Goal: Navigation & Orientation: Find specific page/section

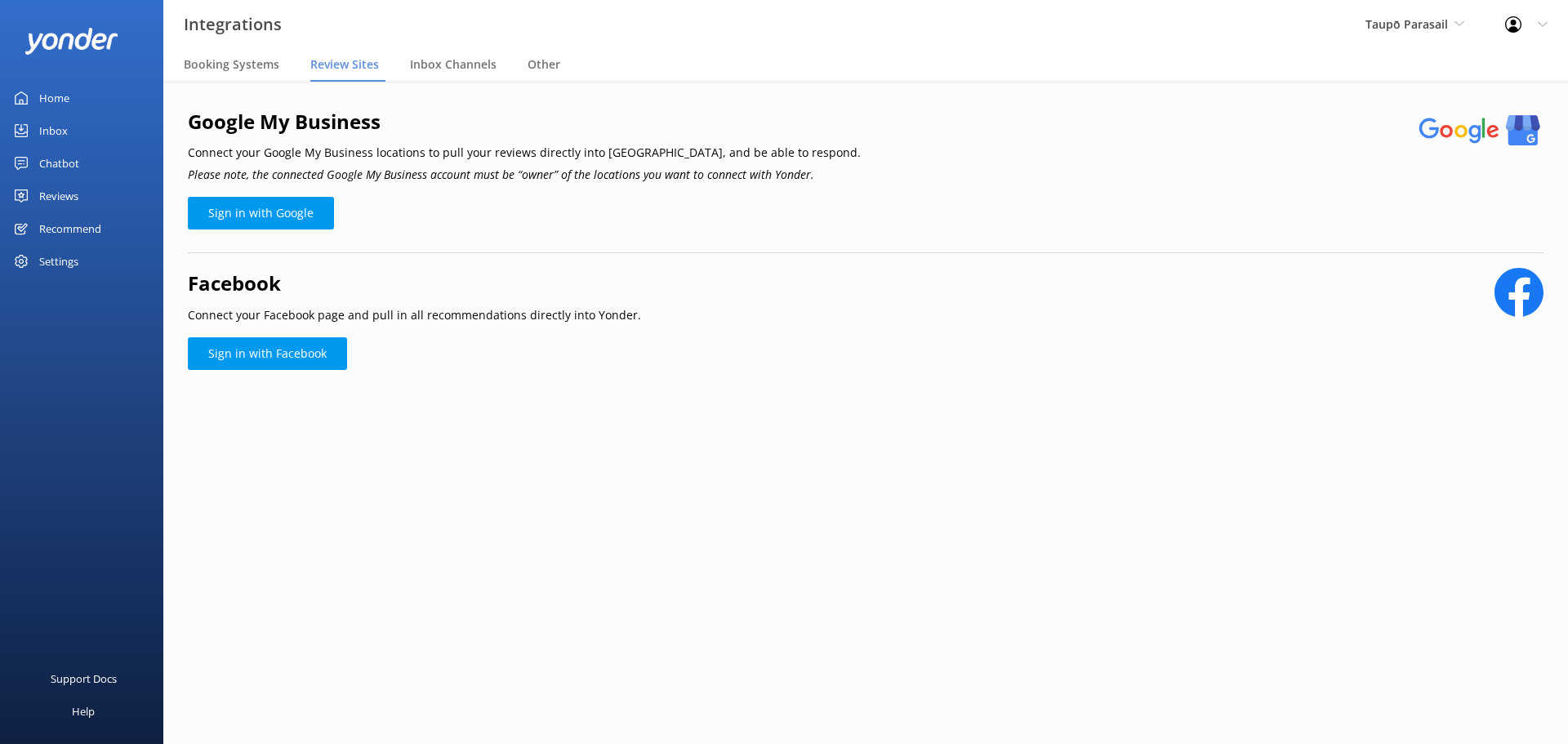
click at [48, 91] on div "Home" at bounding box center [54, 98] width 30 height 33
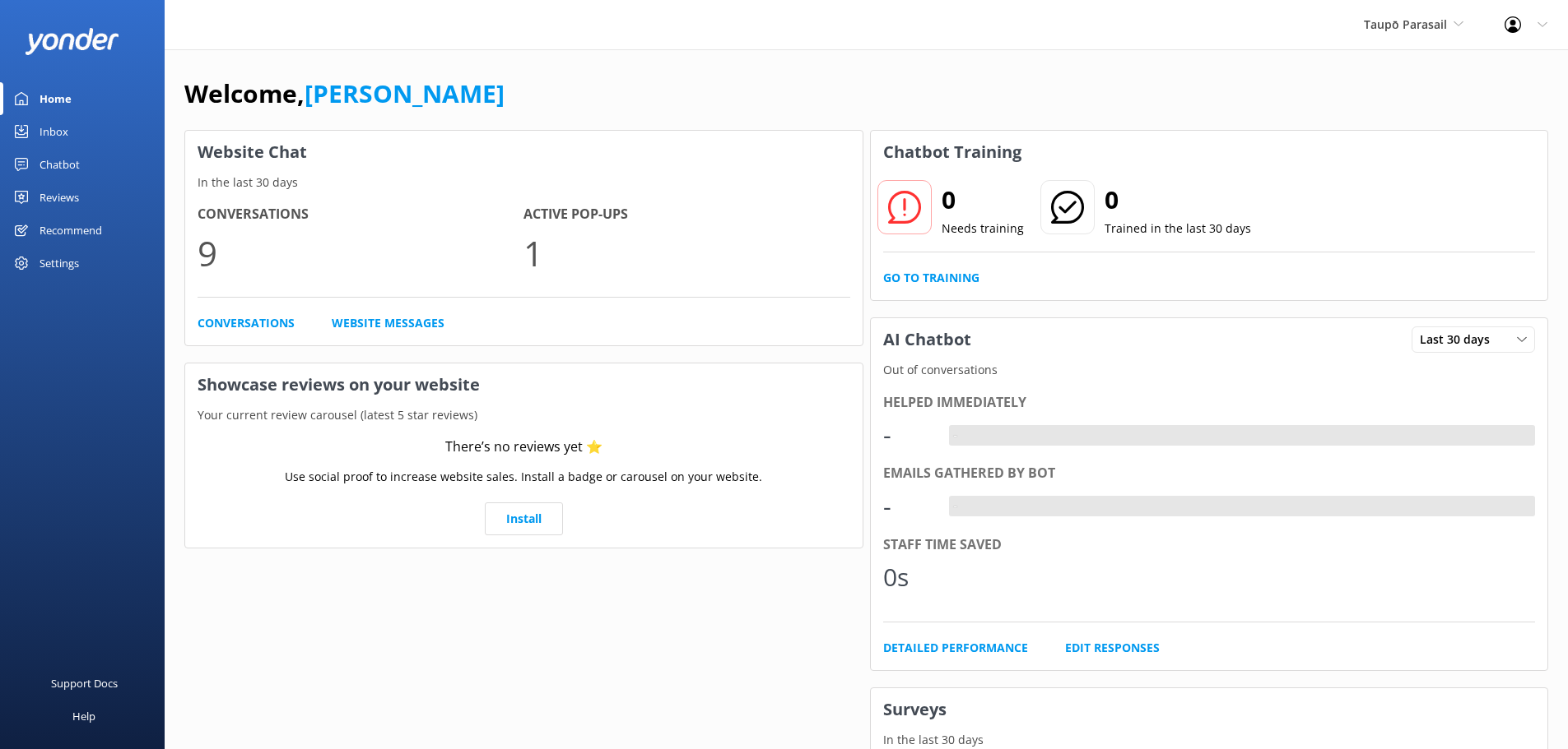
click at [59, 132] on div "Inbox" at bounding box center [54, 131] width 29 height 33
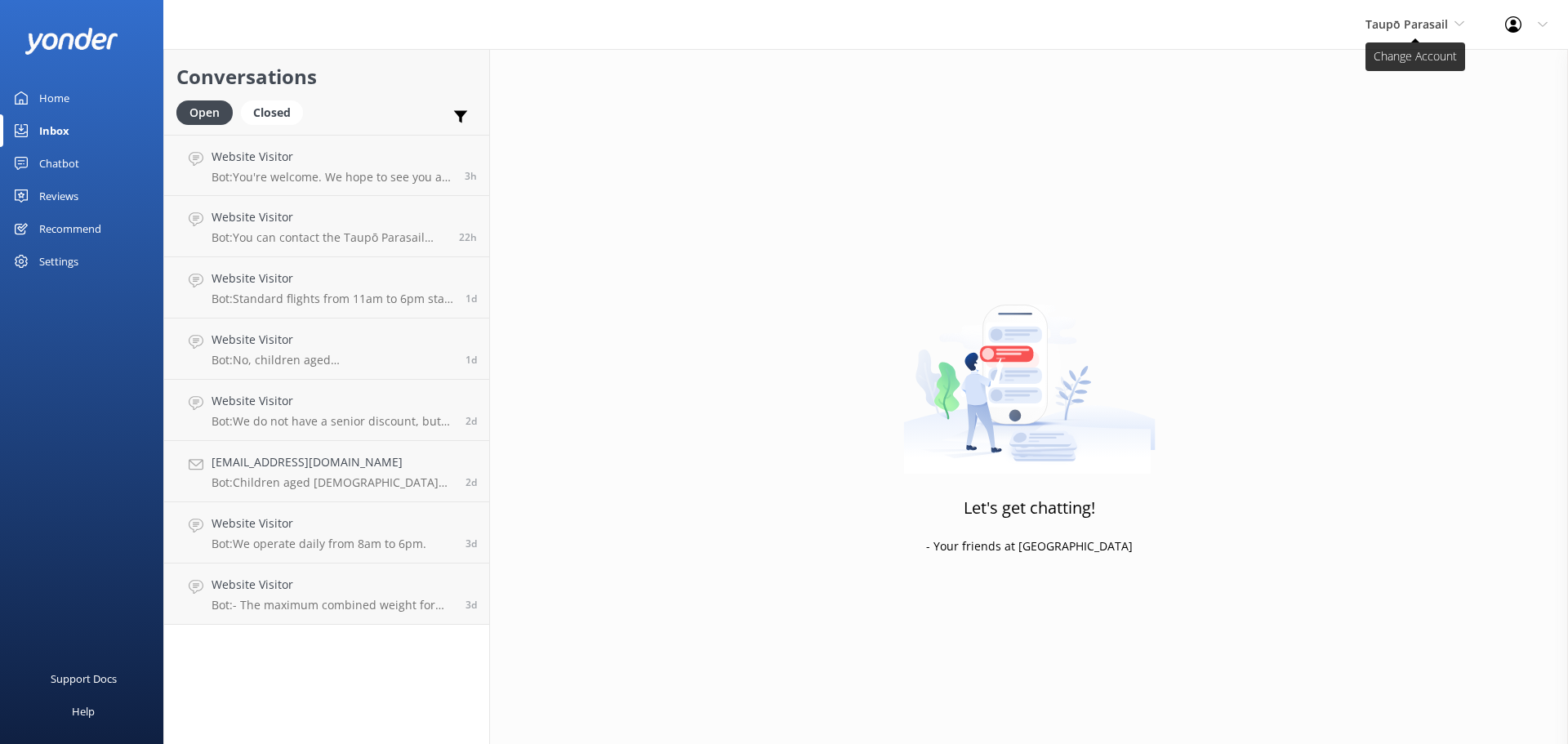
click at [1451, 21] on span "Taupō Parasail" at bounding box center [1415, 24] width 99 height 18
click at [1410, 72] on link "[PERSON_NAME] Outdoors" at bounding box center [1427, 69] width 163 height 39
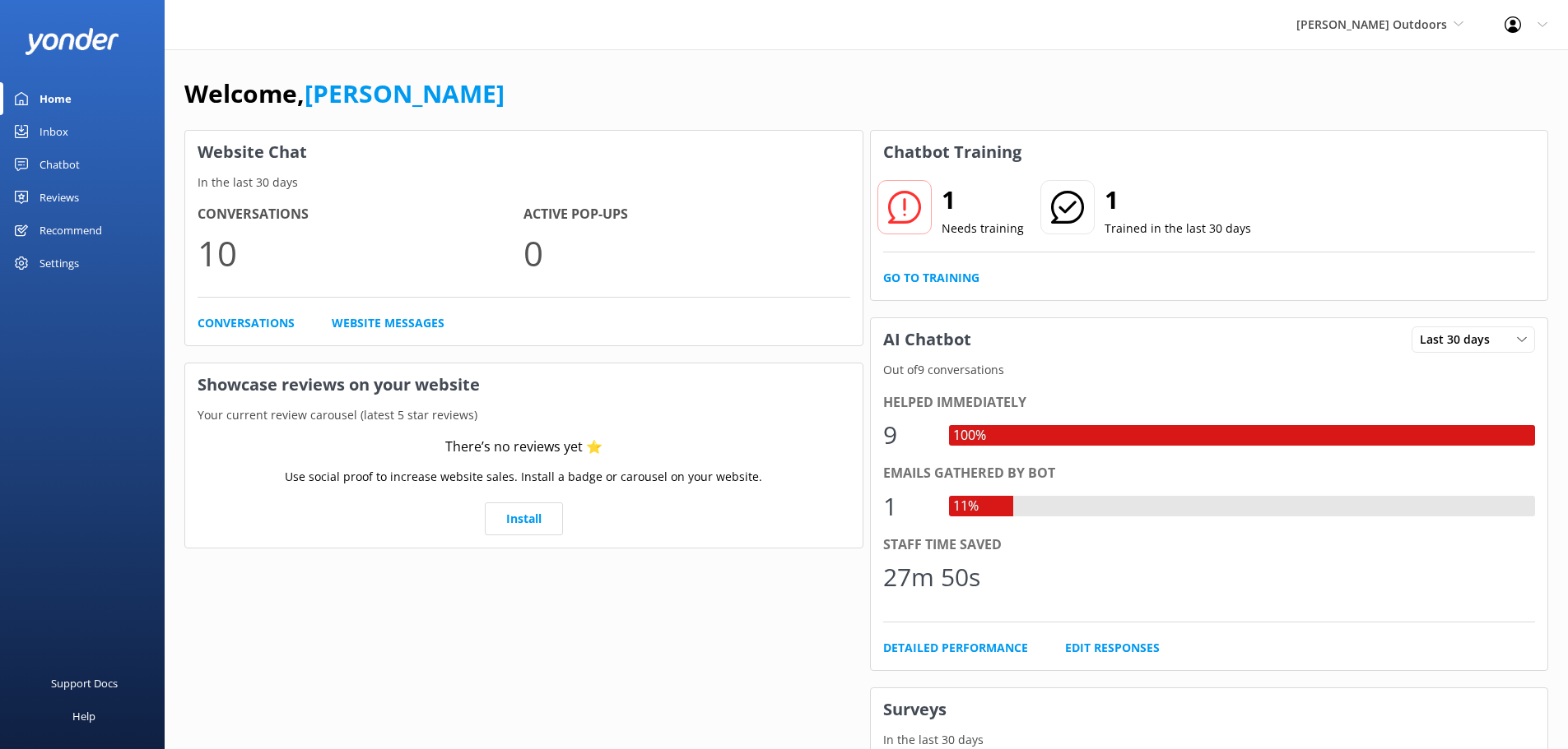
click at [50, 127] on div "Inbox" at bounding box center [54, 131] width 29 height 33
